Goal: Find contact information: Find contact information

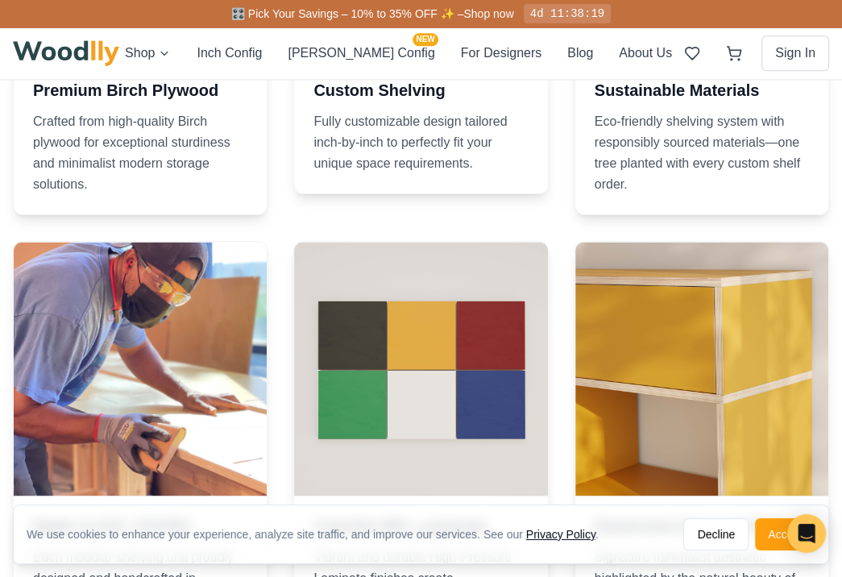
scroll to position [1472, 0]
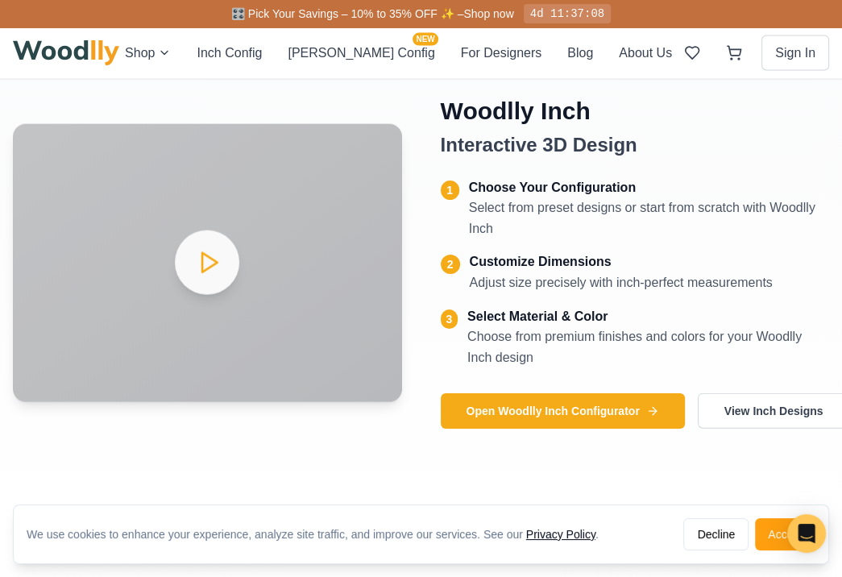
scroll to position [3599, 0]
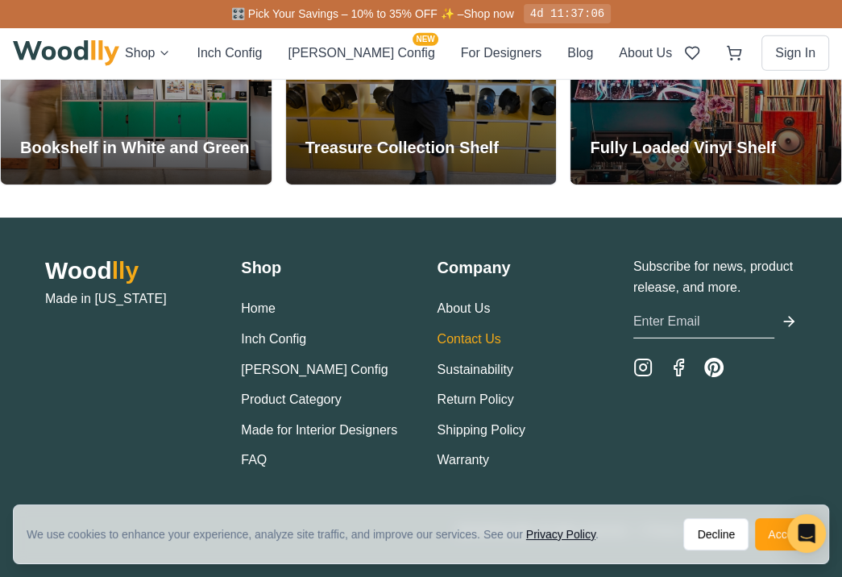
click at [481, 334] on link "Contact Us" at bounding box center [470, 339] width 64 height 14
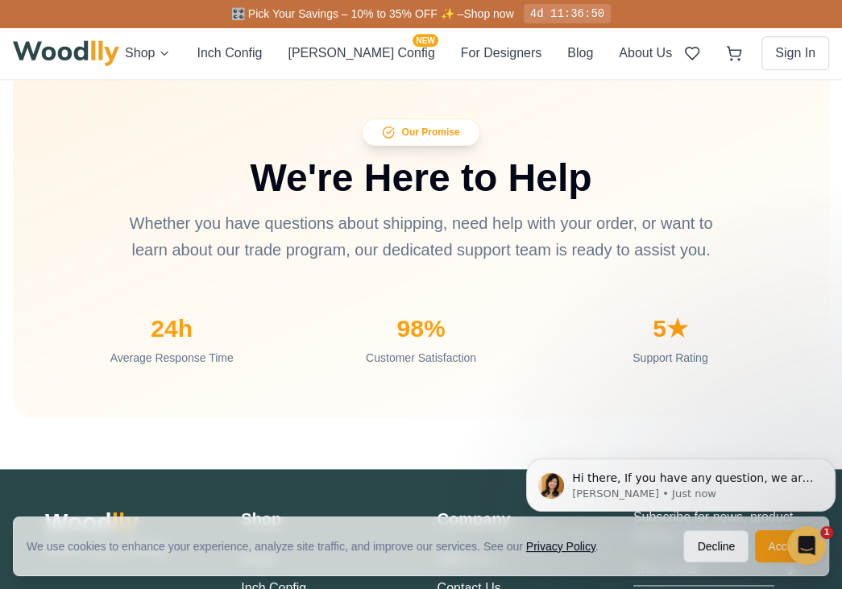
scroll to position [1654, 0]
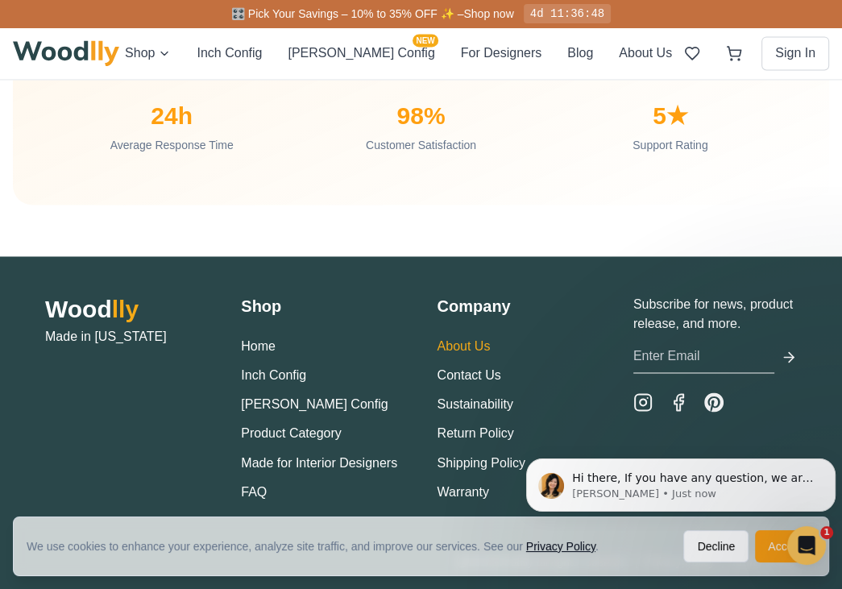
click at [480, 339] on link "About Us" at bounding box center [464, 346] width 53 height 14
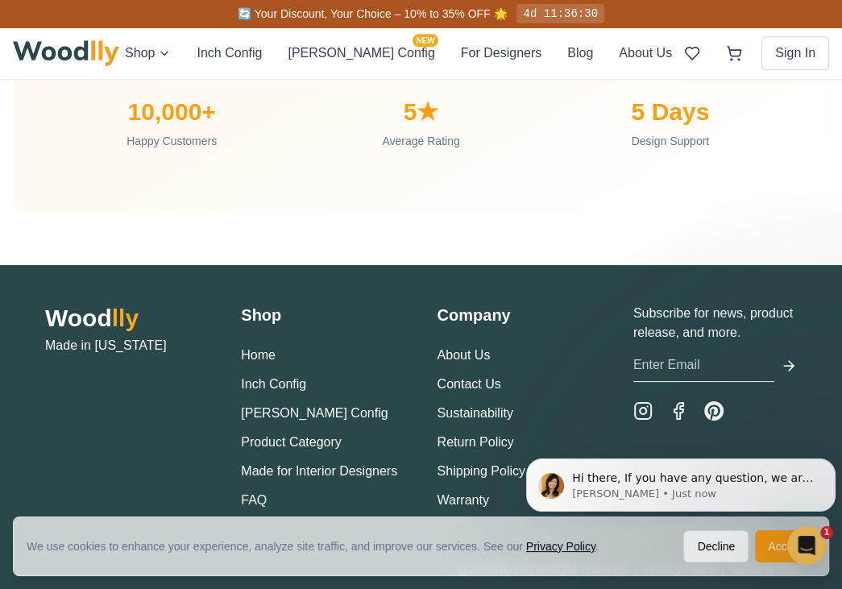
scroll to position [5515, 0]
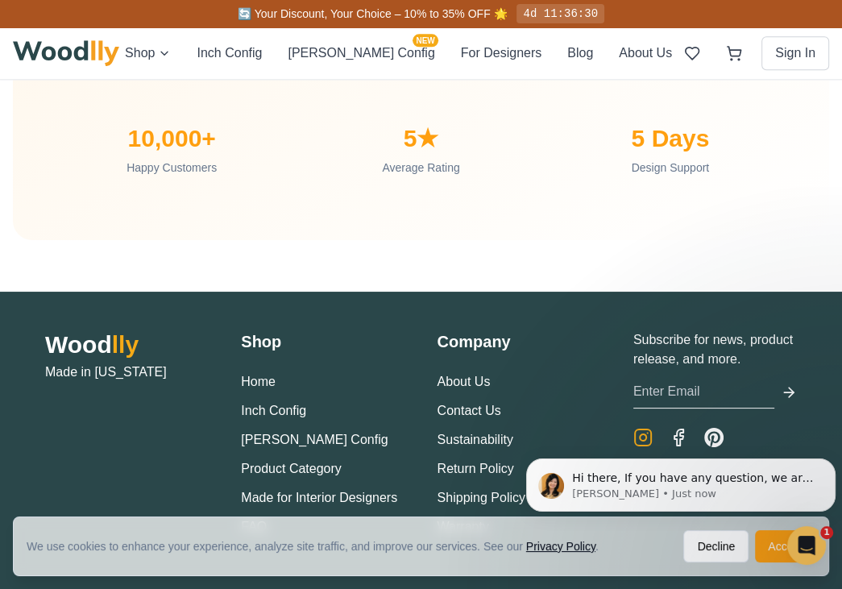
click at [637, 428] on icon "Instagram" at bounding box center [642, 437] width 19 height 19
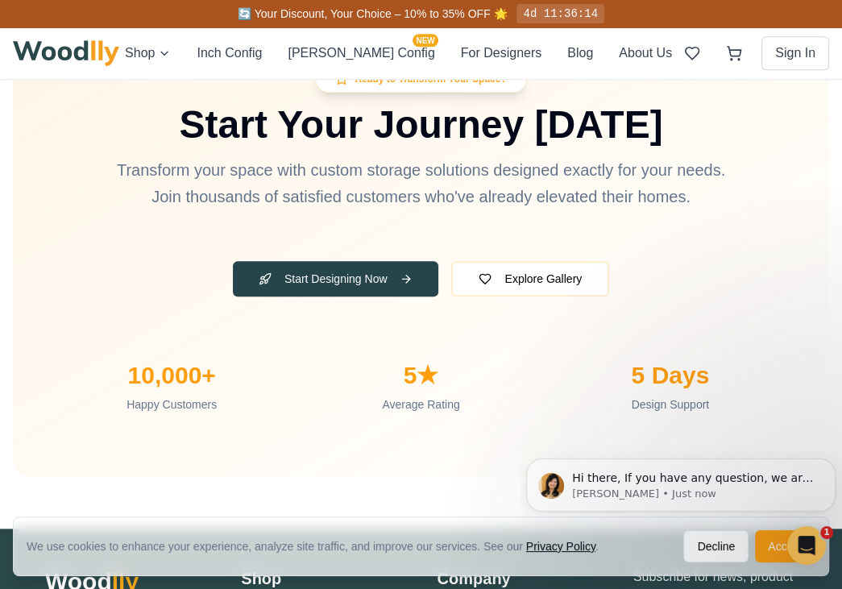
scroll to position [5542, 0]
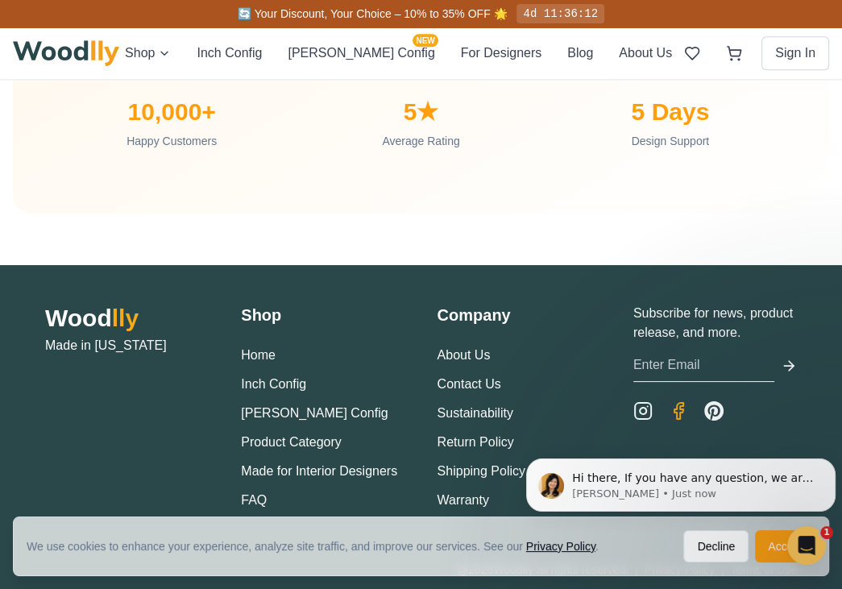
click at [673, 401] on icon "Facebook" at bounding box center [678, 410] width 19 height 19
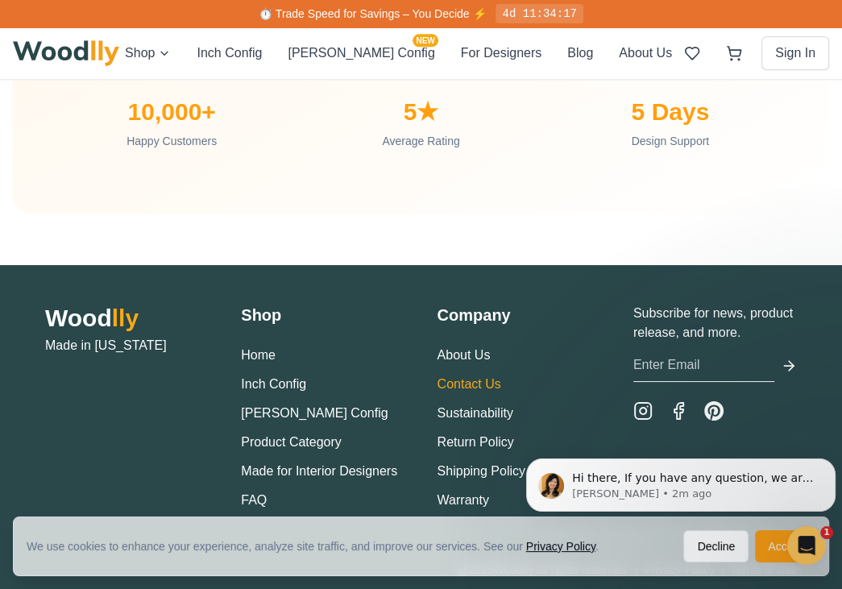
click at [486, 377] on link "Contact Us" at bounding box center [470, 384] width 64 height 14
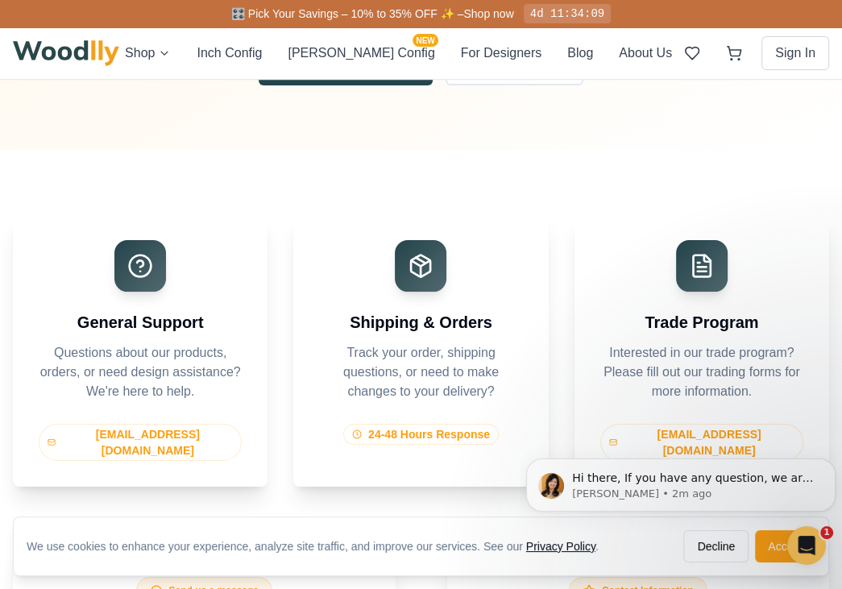
scroll to position [380, 0]
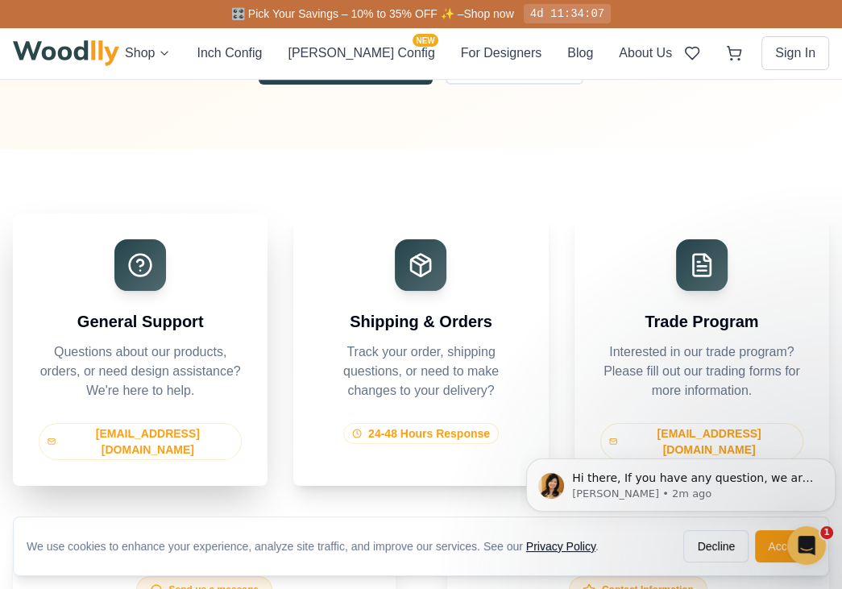
click at [200, 435] on div "[EMAIL_ADDRESS][DOMAIN_NAME]" at bounding box center [140, 441] width 203 height 37
drag, startPoint x: 200, startPoint y: 435, endPoint x: 187, endPoint y: 431, distance: 13.5
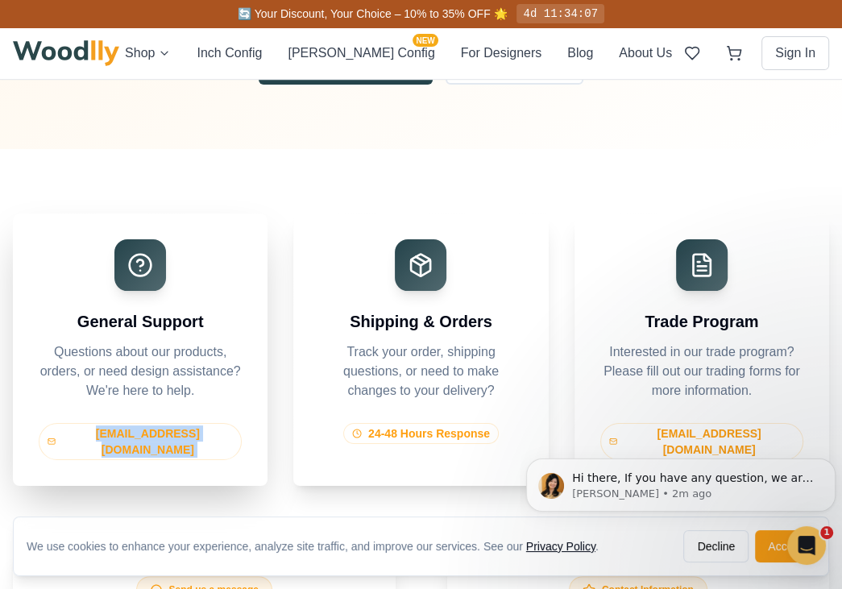
copy div "[EMAIL_ADDRESS][DOMAIN_NAME]"
click at [284, 251] on div "General Support Questions about our products, orders, or need design assistance…" at bounding box center [421, 350] width 816 height 272
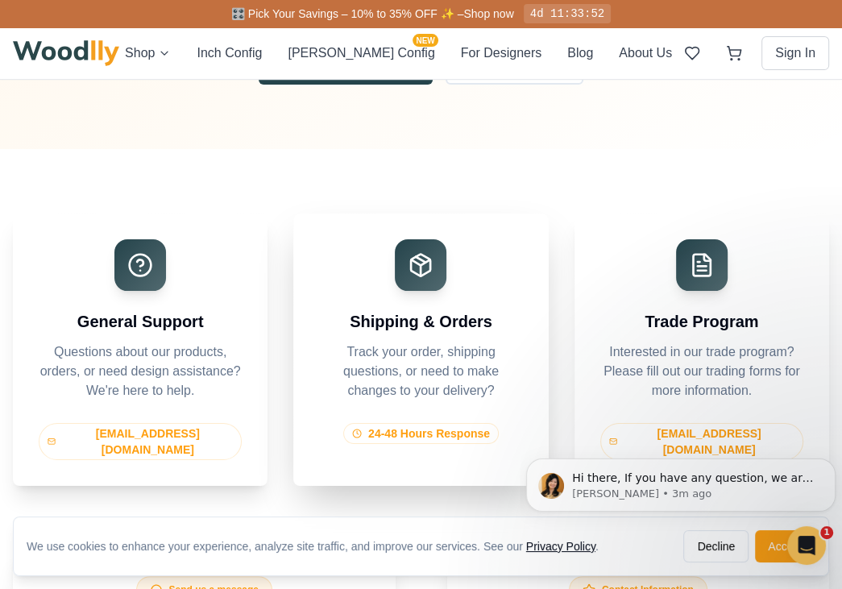
click at [325, 214] on div "Shipping & Orders Track your order, shipping questions, or need to make changes…" at bounding box center [420, 342] width 255 height 256
